Goal: Task Accomplishment & Management: Use online tool/utility

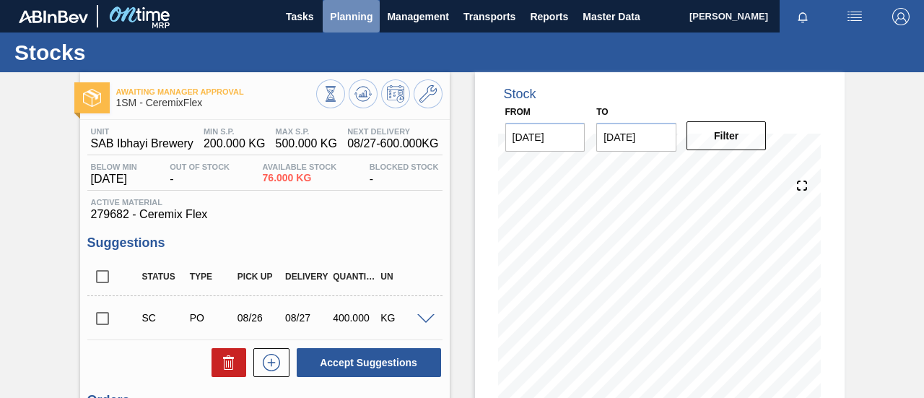
click at [338, 12] on span "Planning" at bounding box center [351, 16] width 43 height 17
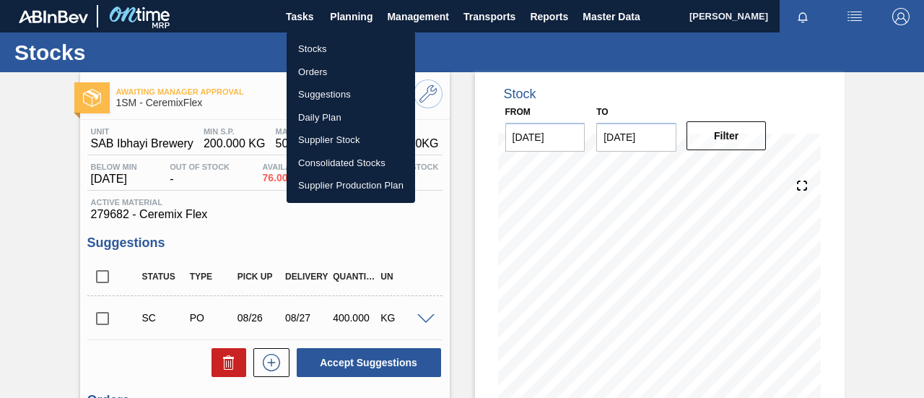
click at [312, 67] on li "Orders" at bounding box center [351, 72] width 128 height 23
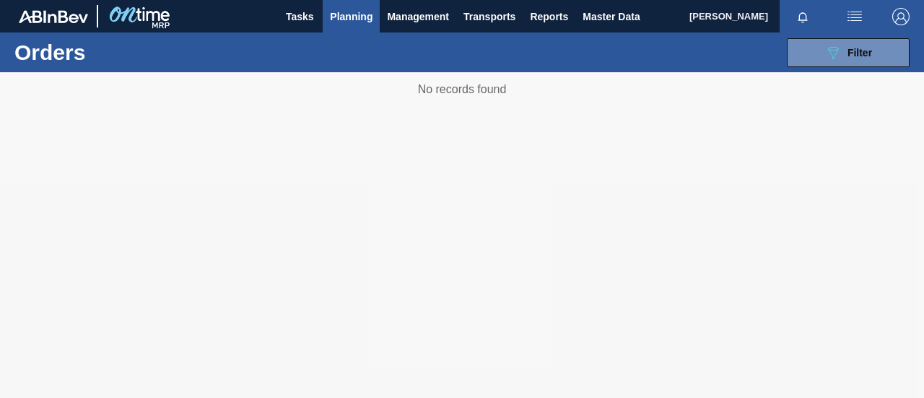
click at [359, 20] on span "Planning" at bounding box center [351, 16] width 43 height 17
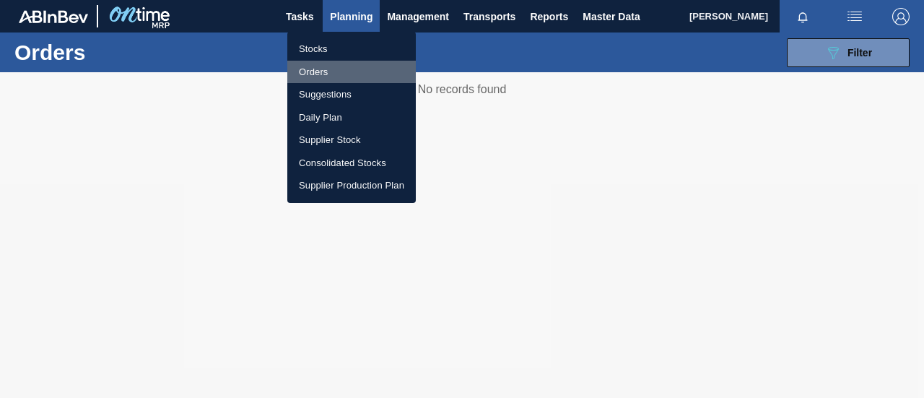
click at [328, 70] on li "Orders" at bounding box center [351, 72] width 128 height 23
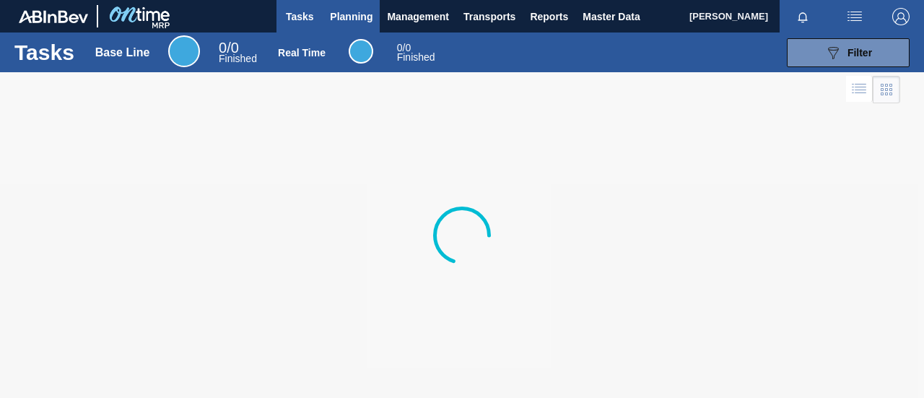
click at [340, 25] on button "Planning" at bounding box center [351, 16] width 57 height 32
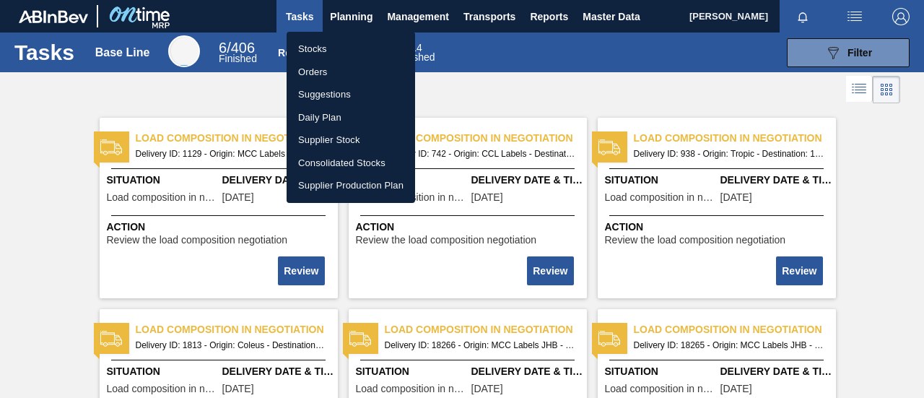
click at [323, 65] on li "Orders" at bounding box center [351, 72] width 128 height 23
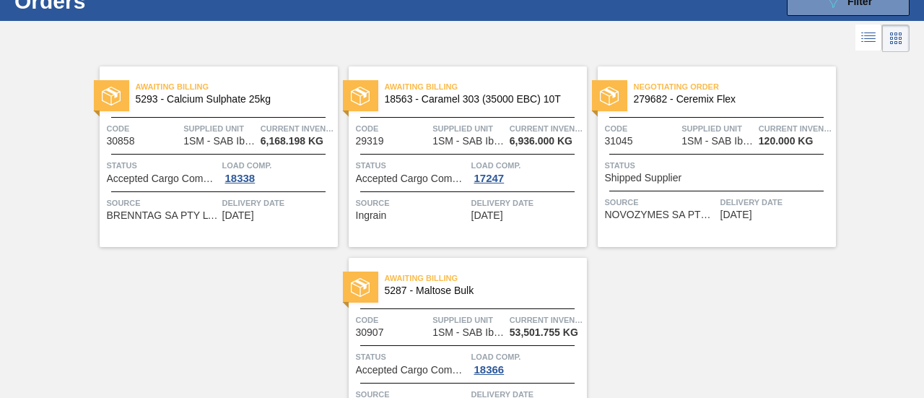
scroll to position [72, 0]
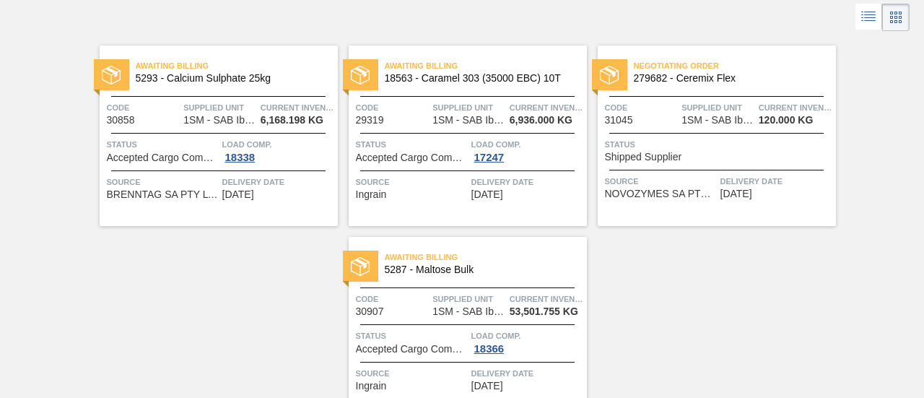
click at [677, 160] on span "Shipped Supplier" at bounding box center [643, 157] width 77 height 11
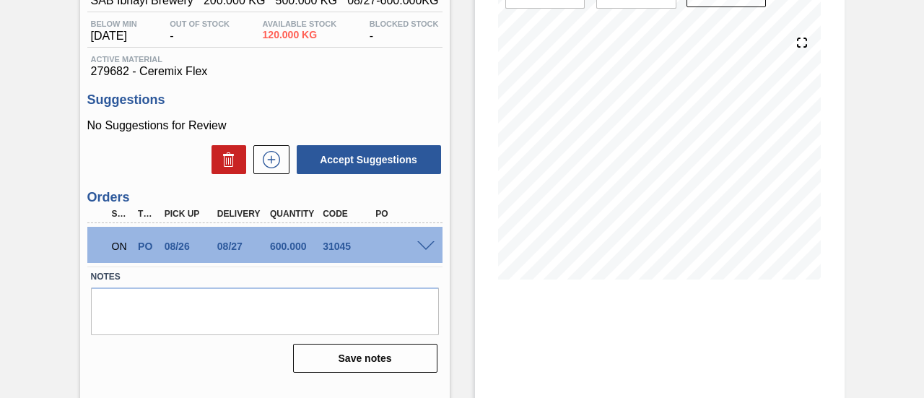
scroll to position [144, 0]
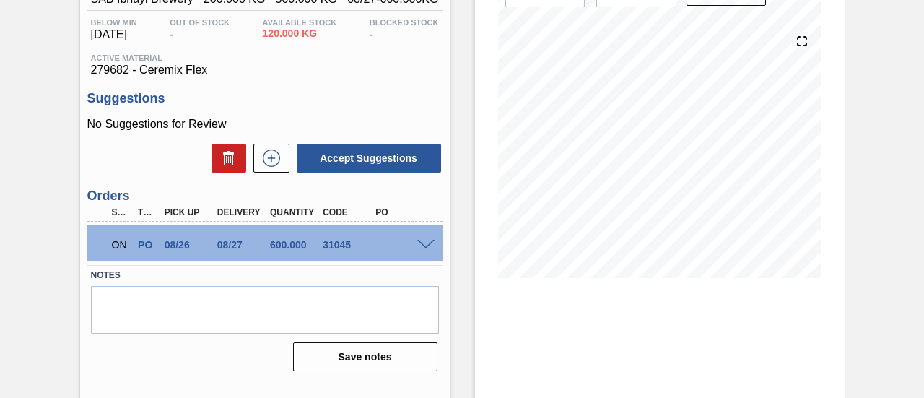
click at [424, 244] on span at bounding box center [425, 245] width 17 height 11
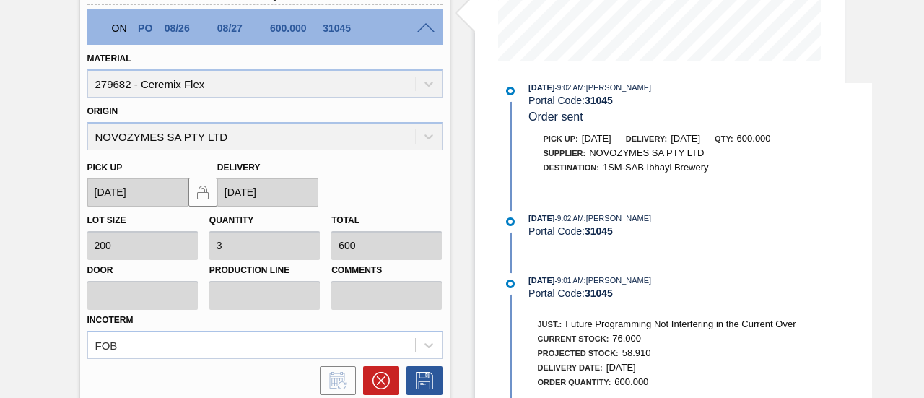
scroll to position [0, 0]
